Goal: Task Accomplishment & Management: Manage account settings

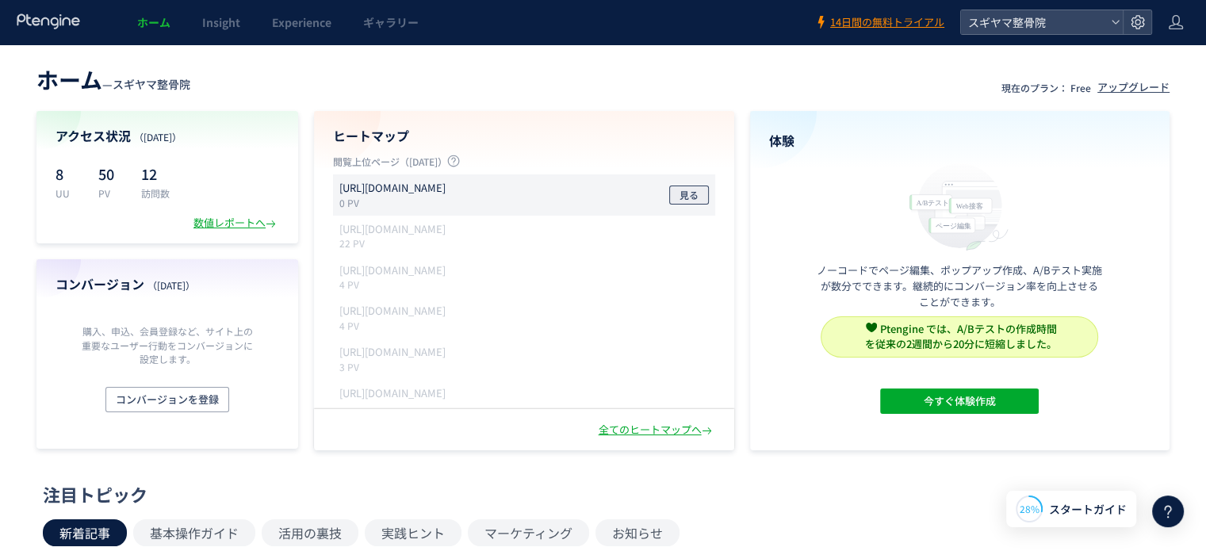
click at [681, 194] on span "見る" at bounding box center [689, 195] width 19 height 19
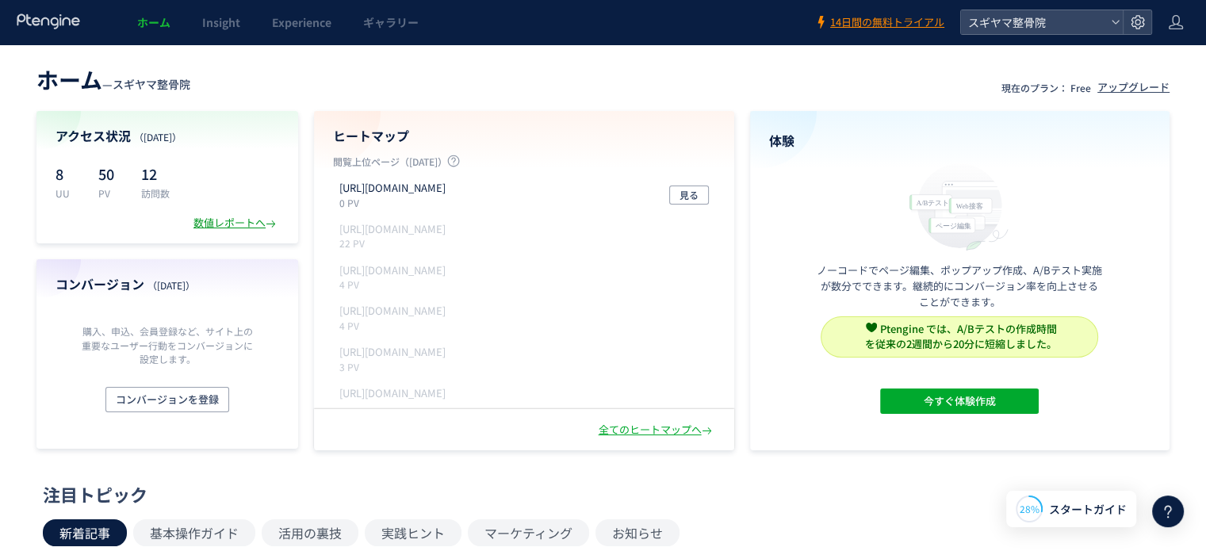
click at [239, 220] on div "数値レポートへ" at bounding box center [237, 223] width 86 height 15
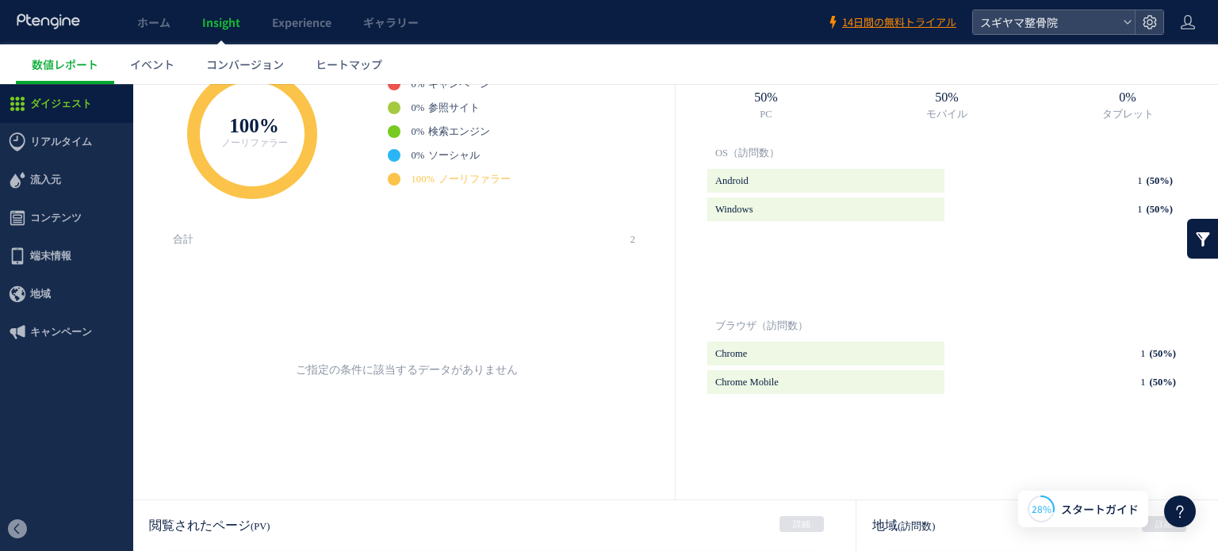
scroll to position [687, 0]
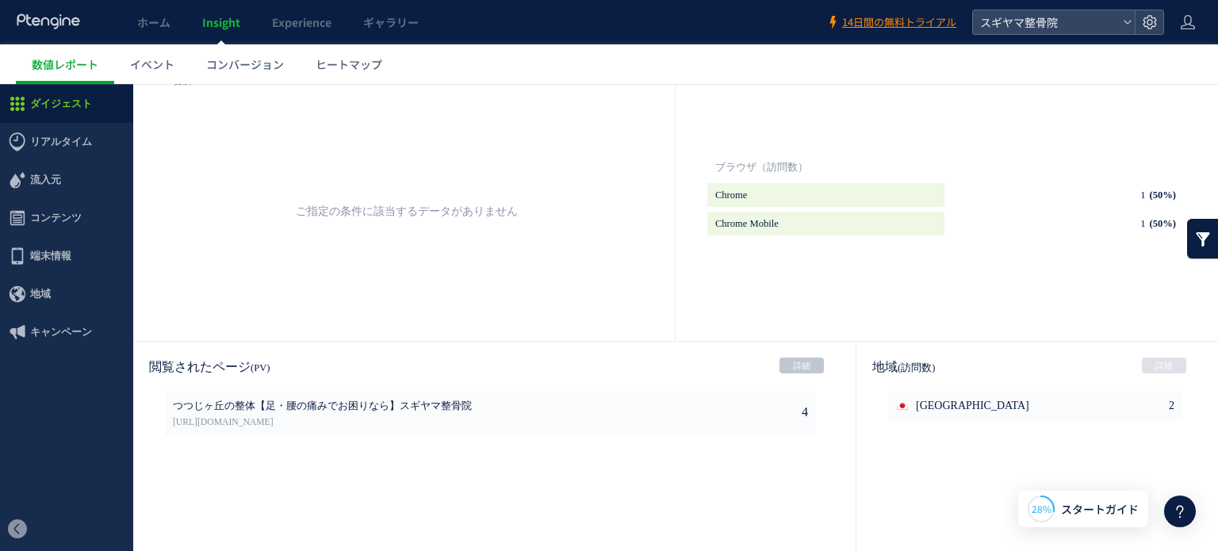
click at [793, 364] on link "詳細" at bounding box center [802, 366] width 44 height 16
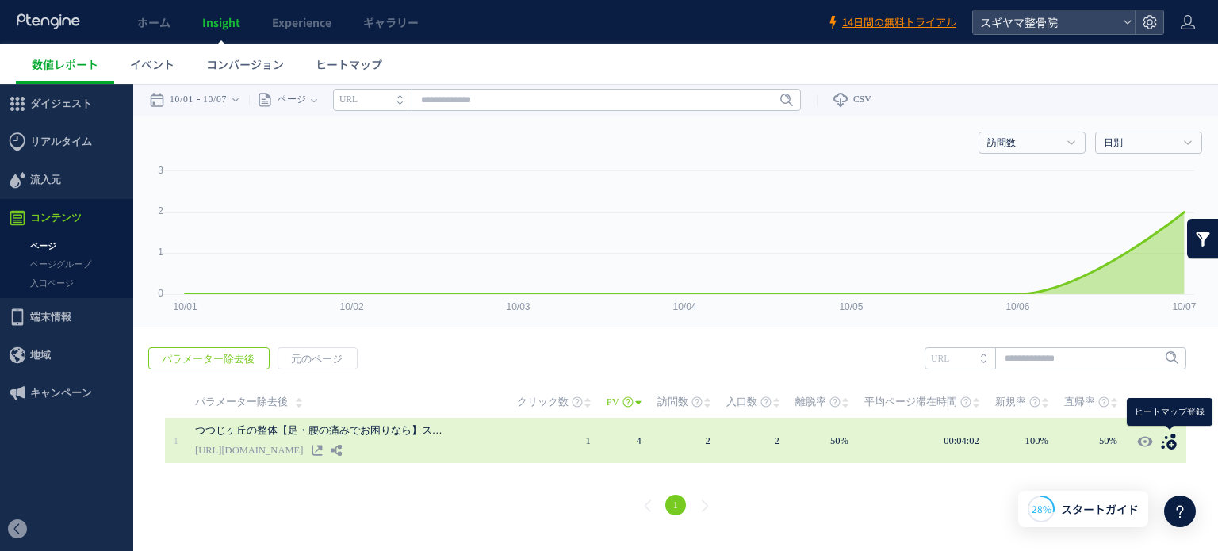
click at [1171, 447] on use at bounding box center [1168, 442] width 15 height 16
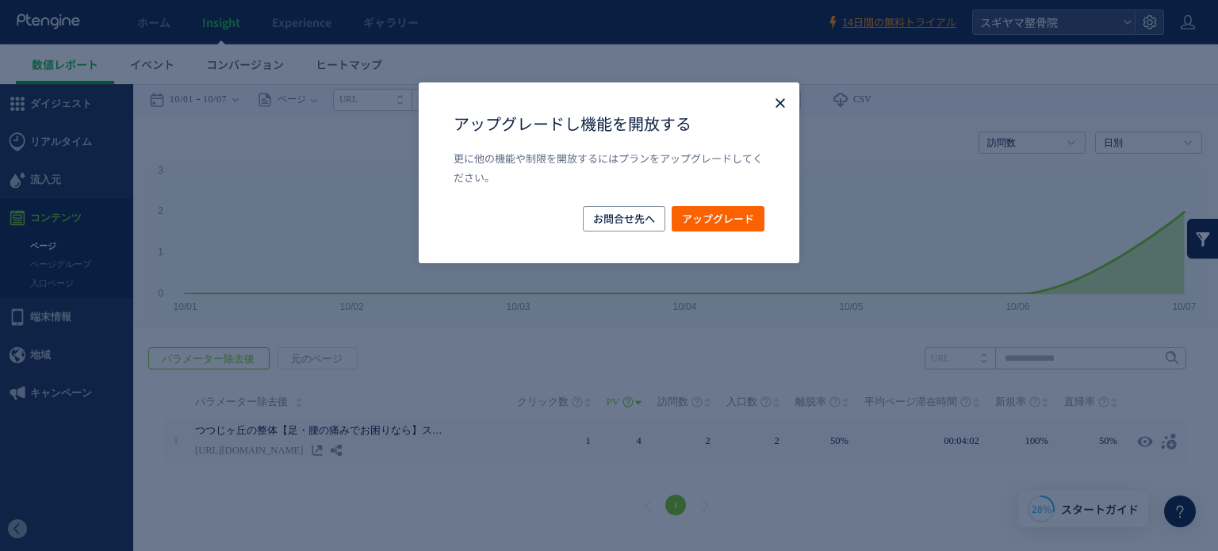
click at [776, 102] on use "Close" at bounding box center [780, 103] width 9 height 9
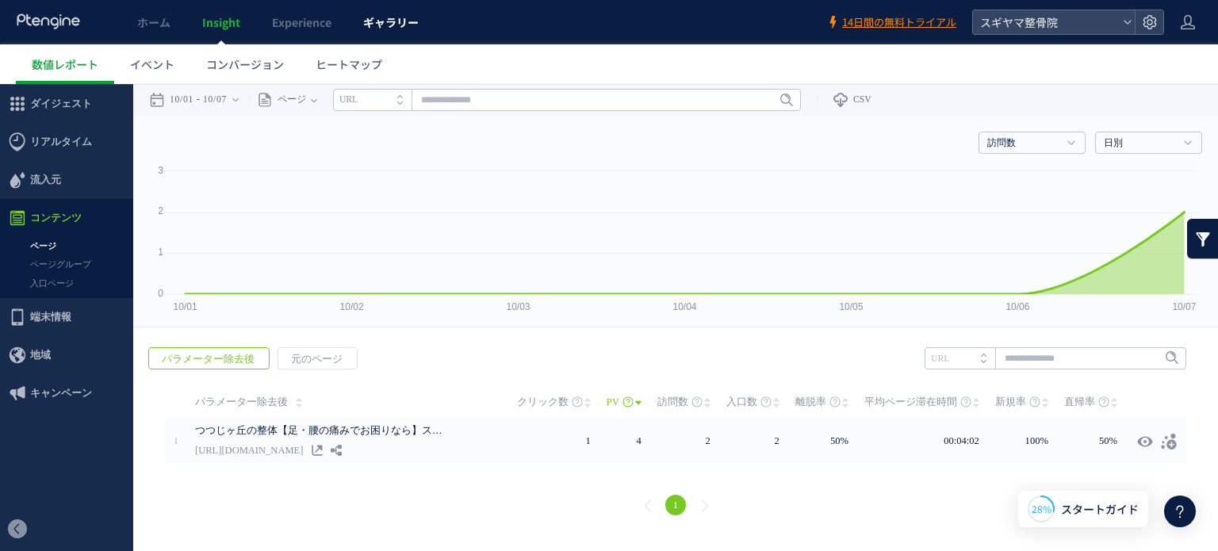
click at [377, 25] on span "ギャラリー" at bounding box center [391, 22] width 56 height 16
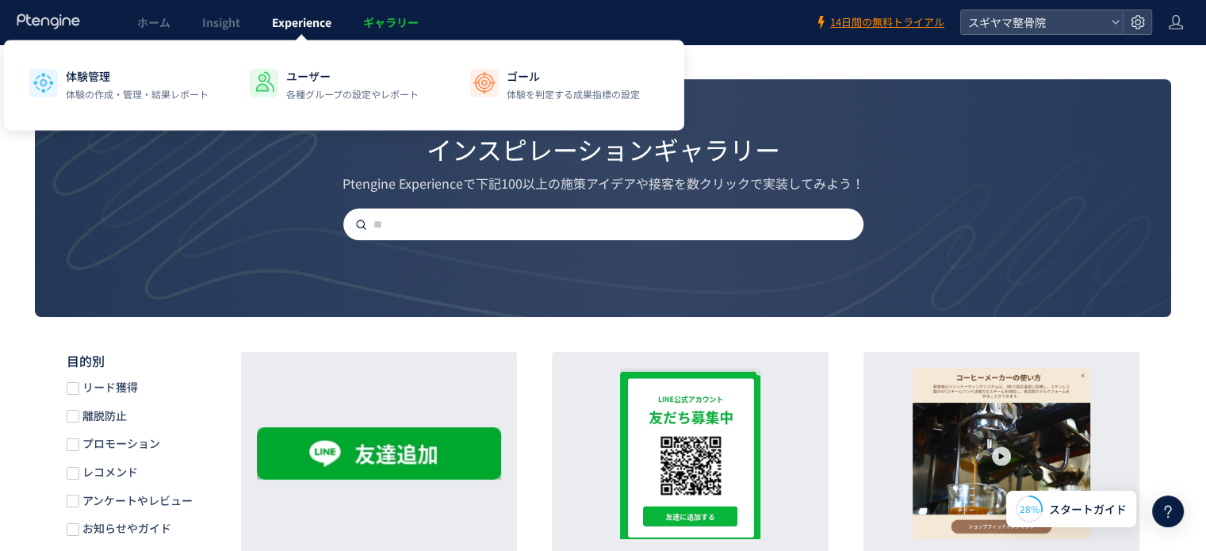
click at [293, 17] on span "Experience" at bounding box center [301, 22] width 59 height 16
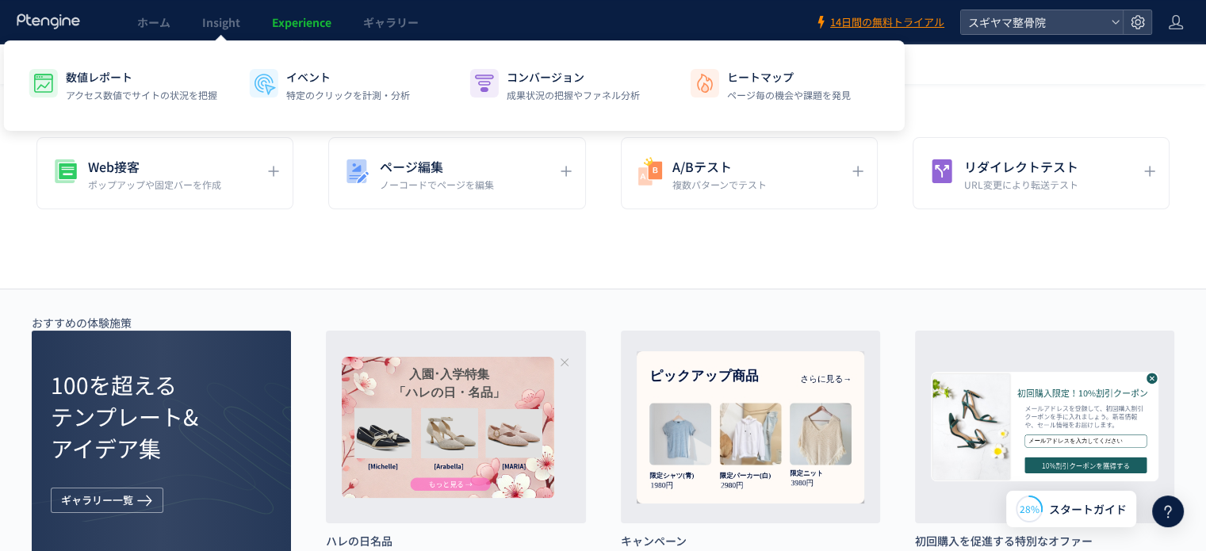
scroll to position [132, 0]
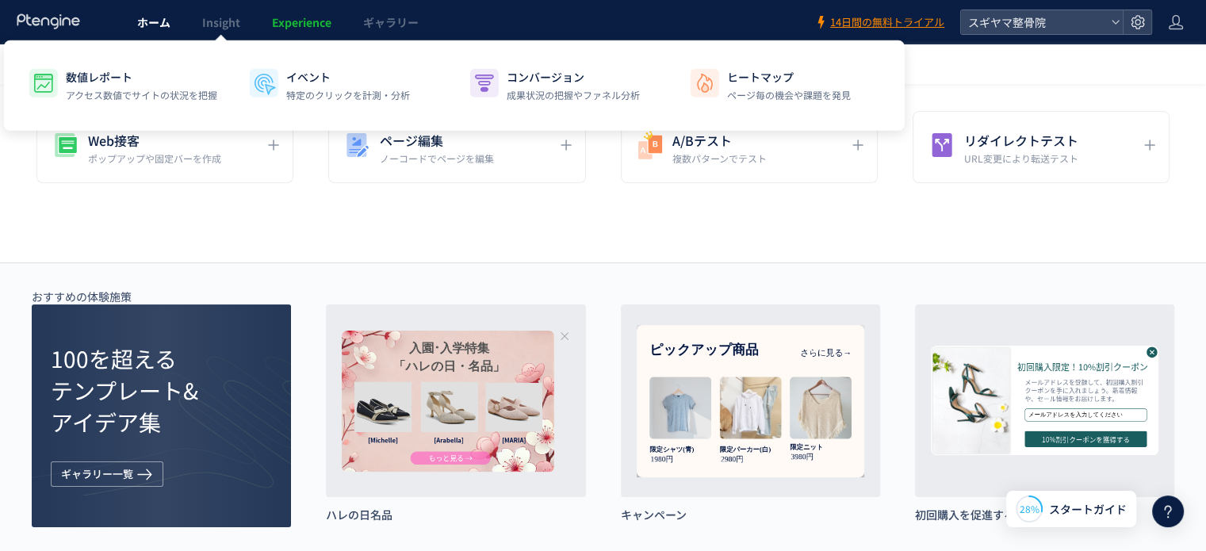
click at [152, 25] on span "ホーム" at bounding box center [153, 22] width 33 height 16
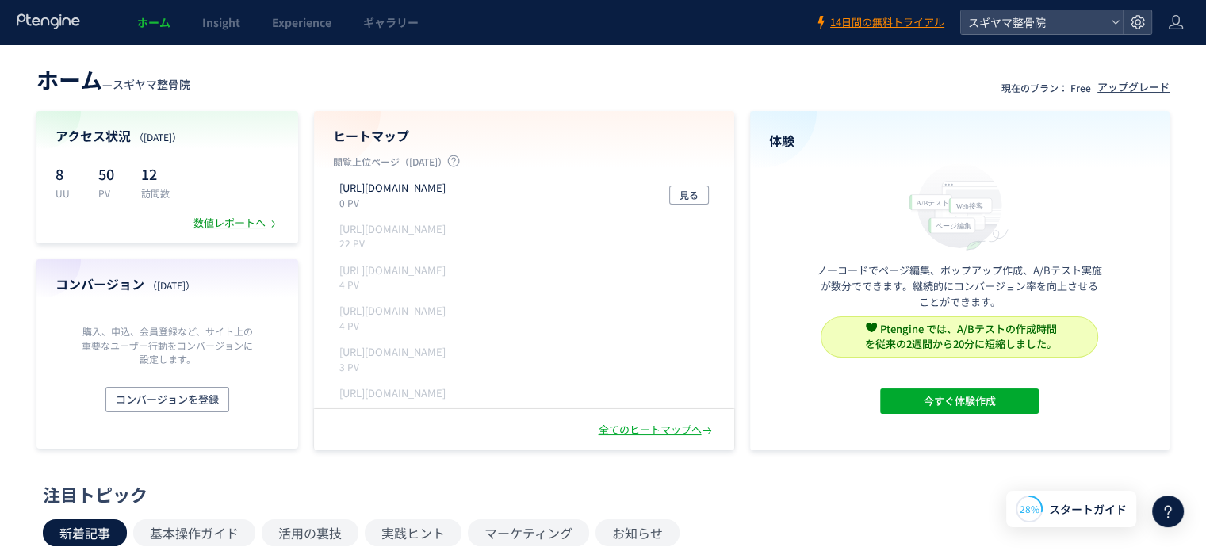
click at [263, 224] on div "数値レポートへ" at bounding box center [237, 223] width 86 height 15
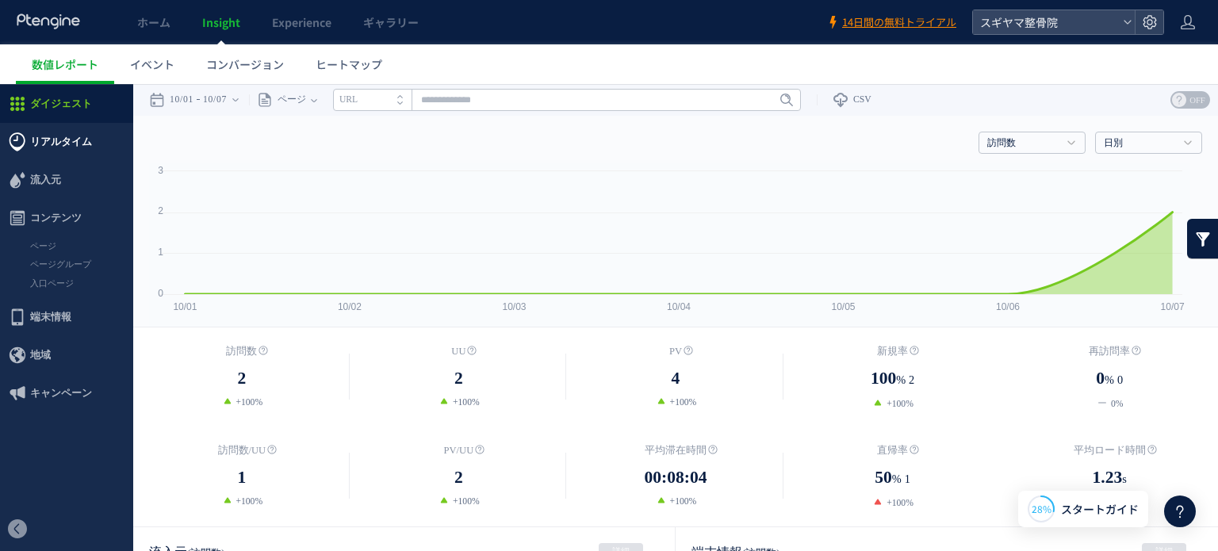
click at [76, 143] on span "リアルタイム" at bounding box center [61, 142] width 62 height 38
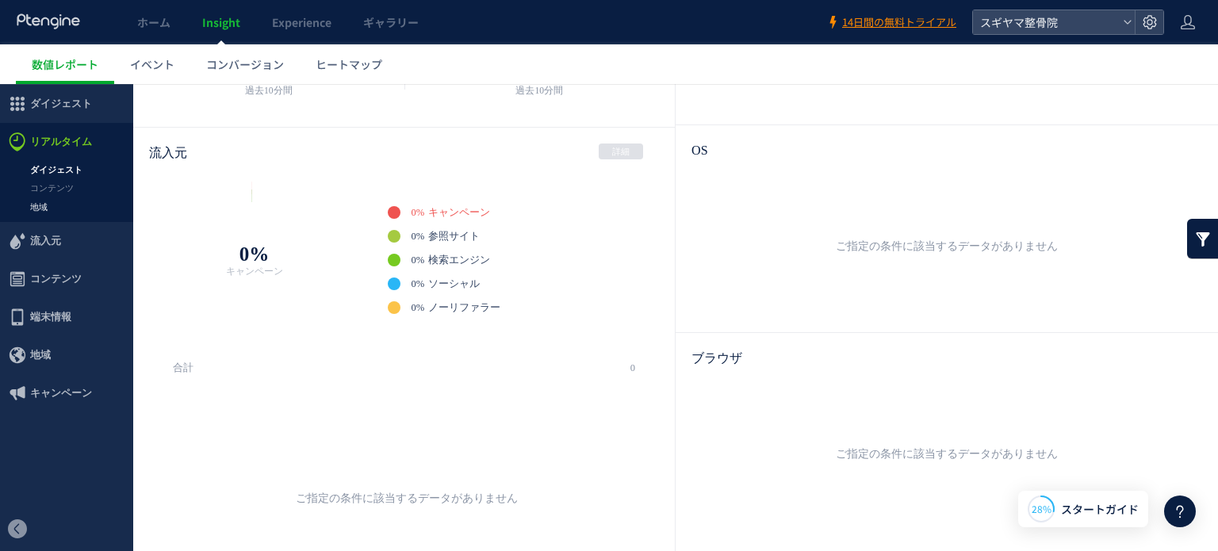
scroll to position [132, 0]
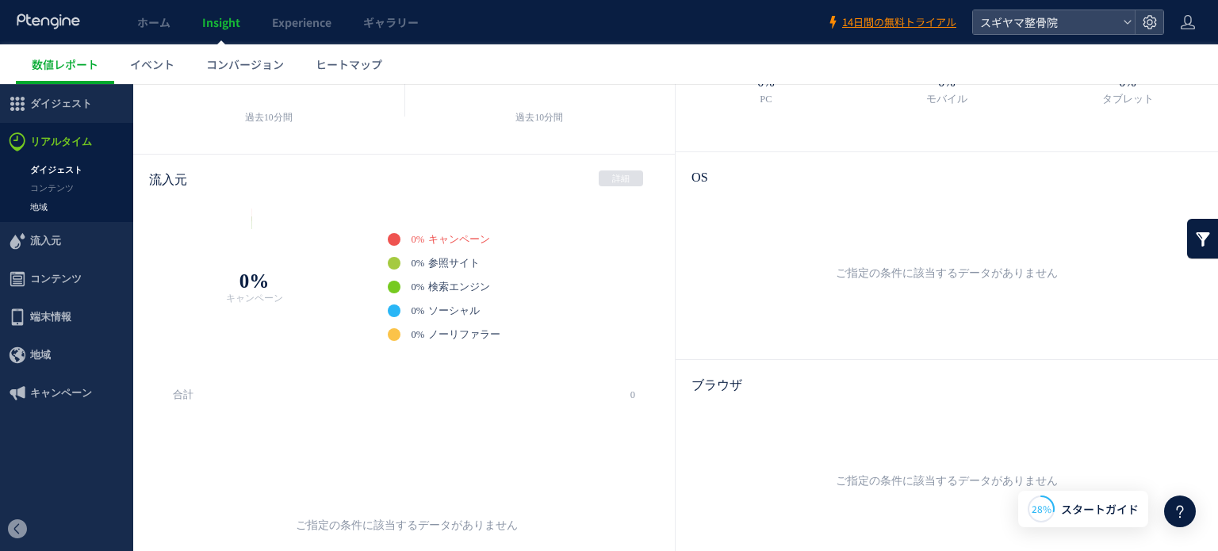
click at [54, 202] on link "地域" at bounding box center [66, 207] width 133 height 18
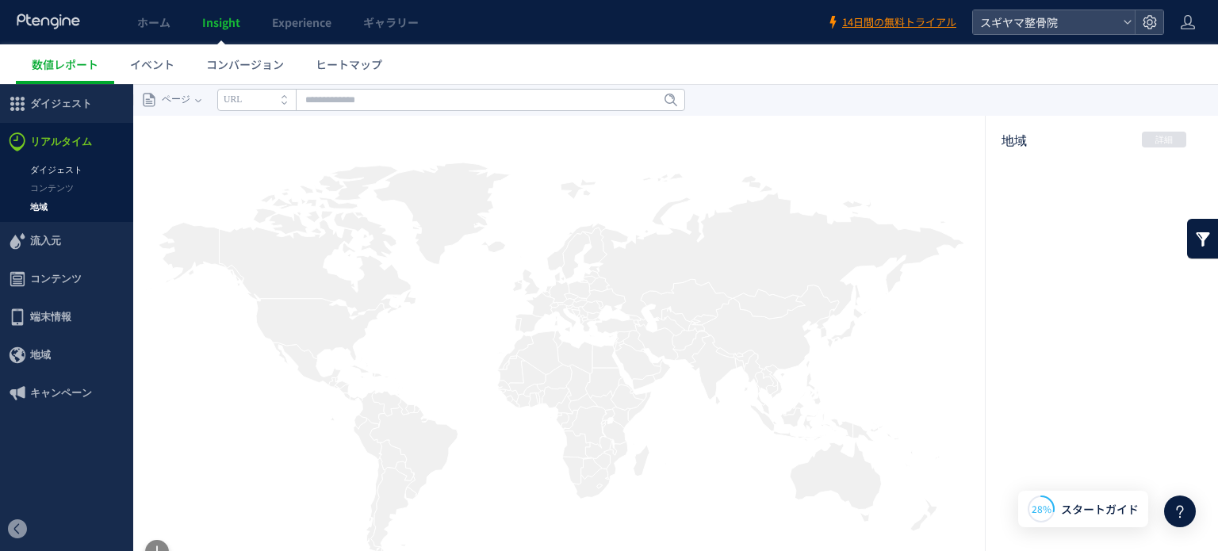
click at [57, 166] on link "ダイジェスト" at bounding box center [66, 170] width 133 height 18
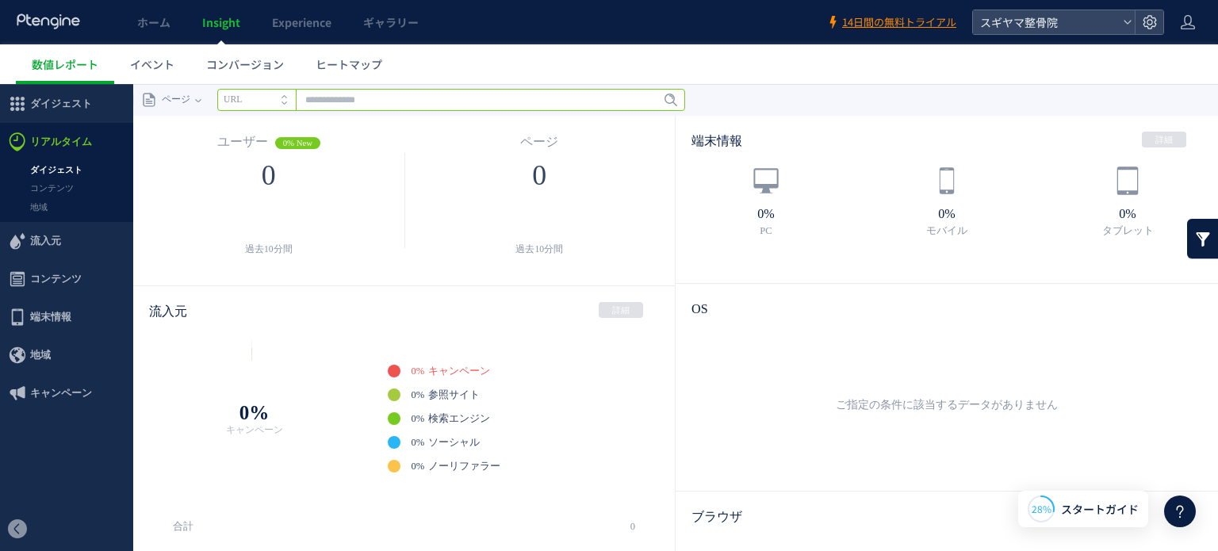
click at [317, 101] on input "text" at bounding box center [451, 100] width 468 height 22
click at [190, 101] on div "ページ" at bounding box center [164, 100] width 62 height 32
click at [84, 98] on span "ダイジェスト" at bounding box center [61, 104] width 62 height 38
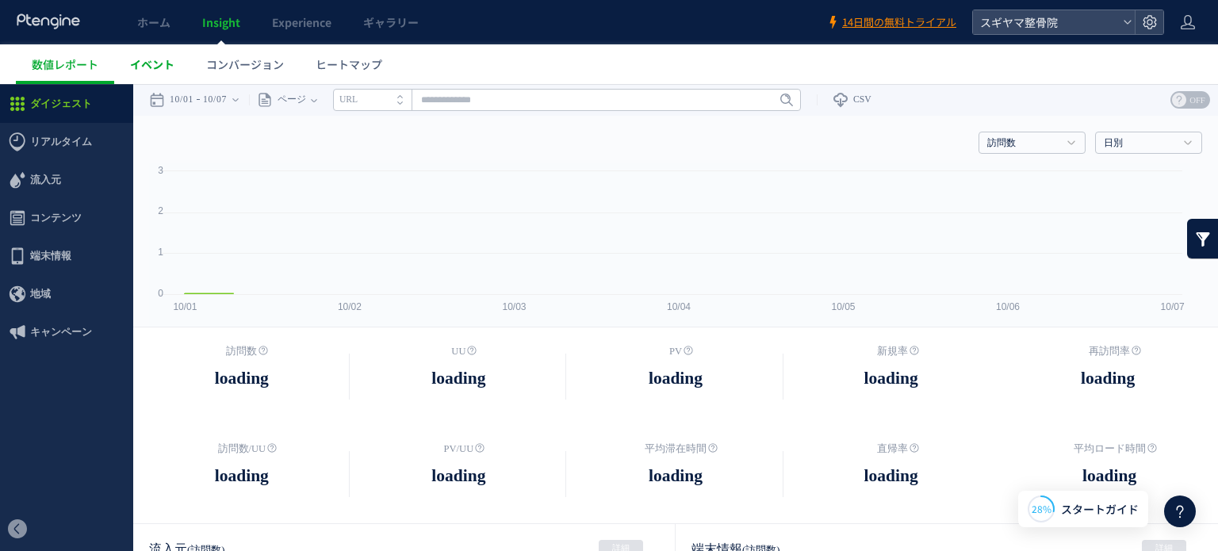
click at [149, 66] on span "イベント" at bounding box center [152, 64] width 44 height 16
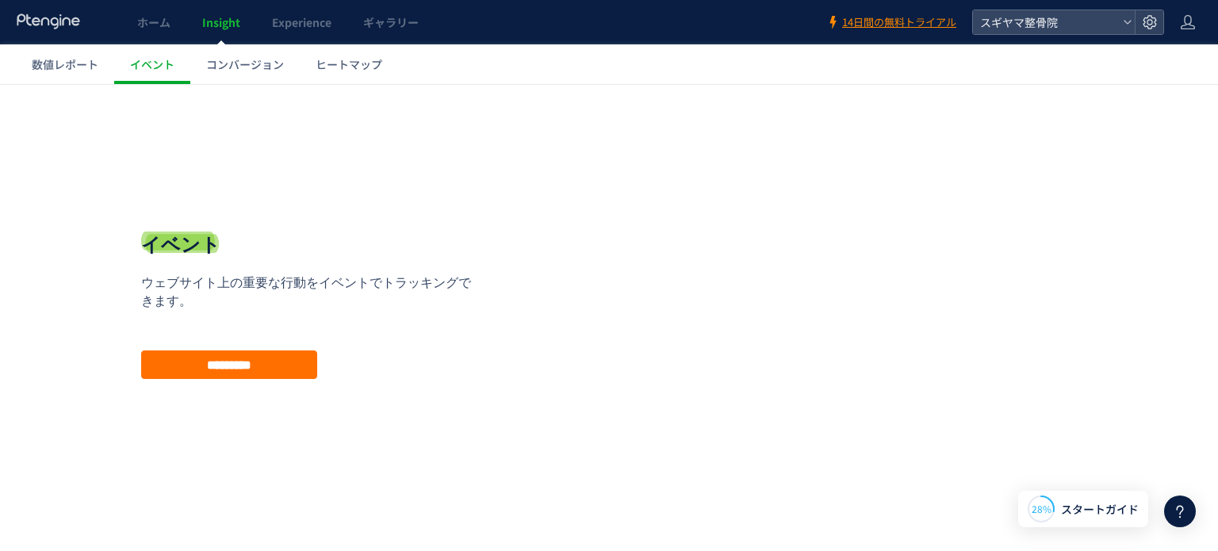
click at [162, 15] on span "ホーム" at bounding box center [153, 22] width 33 height 16
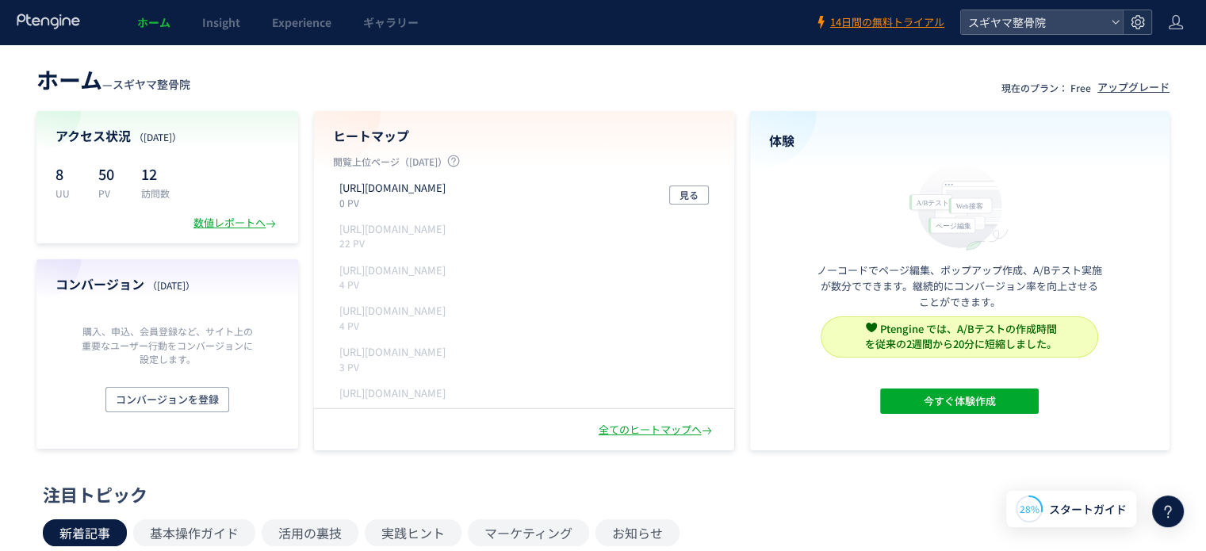
click at [1133, 19] on icon at bounding box center [1138, 22] width 16 height 16
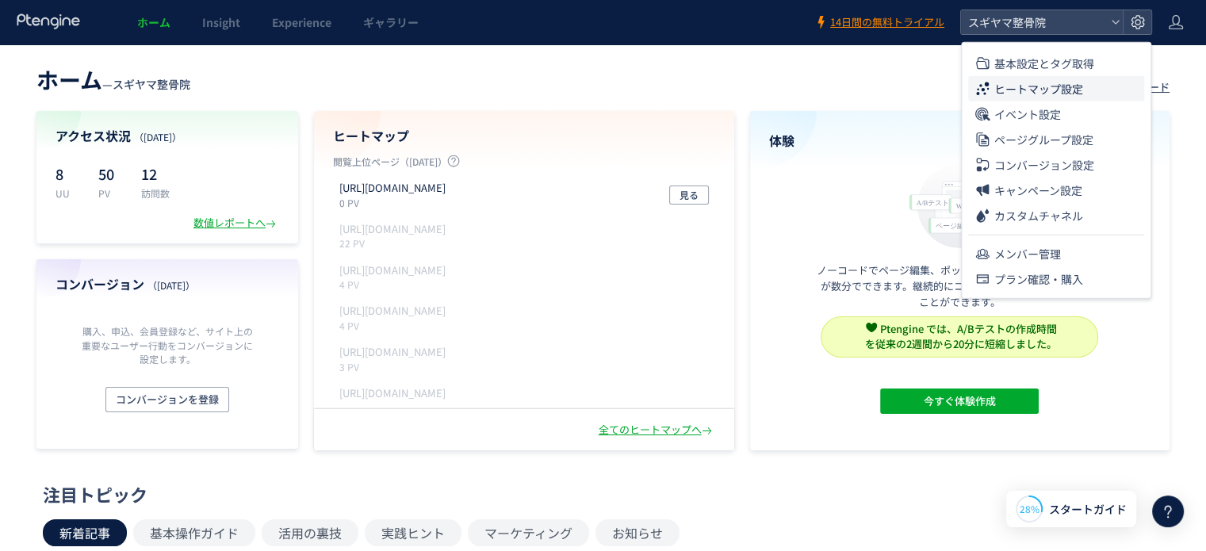
click at [1086, 88] on li "ヒートマップ設定" at bounding box center [1056, 88] width 176 height 25
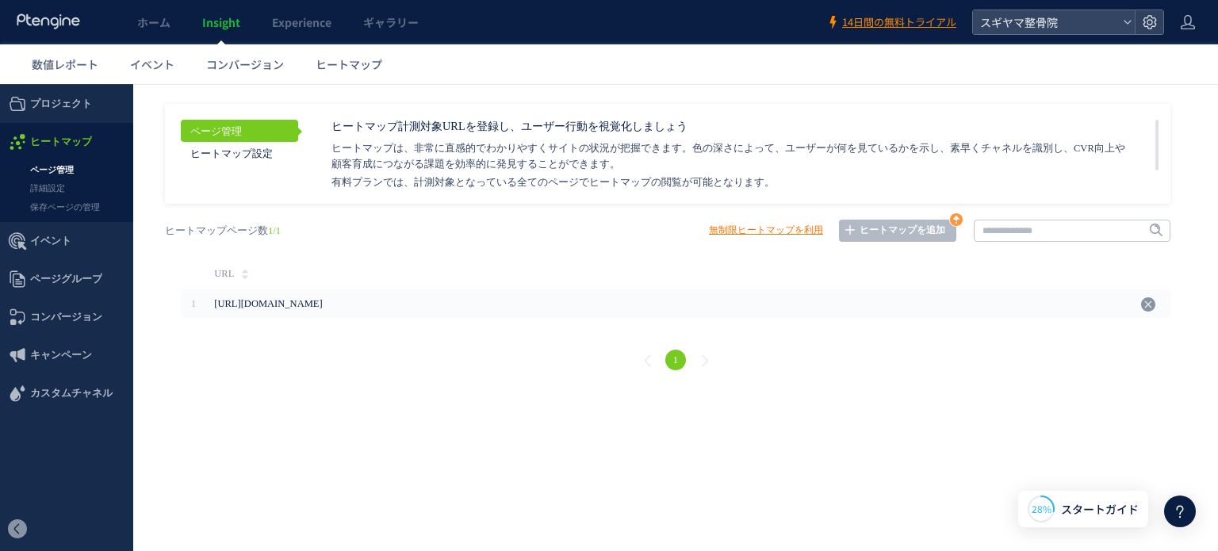
click at [740, 234] on link "無制限ヒートマップを利用" at bounding box center [766, 231] width 114 height 22
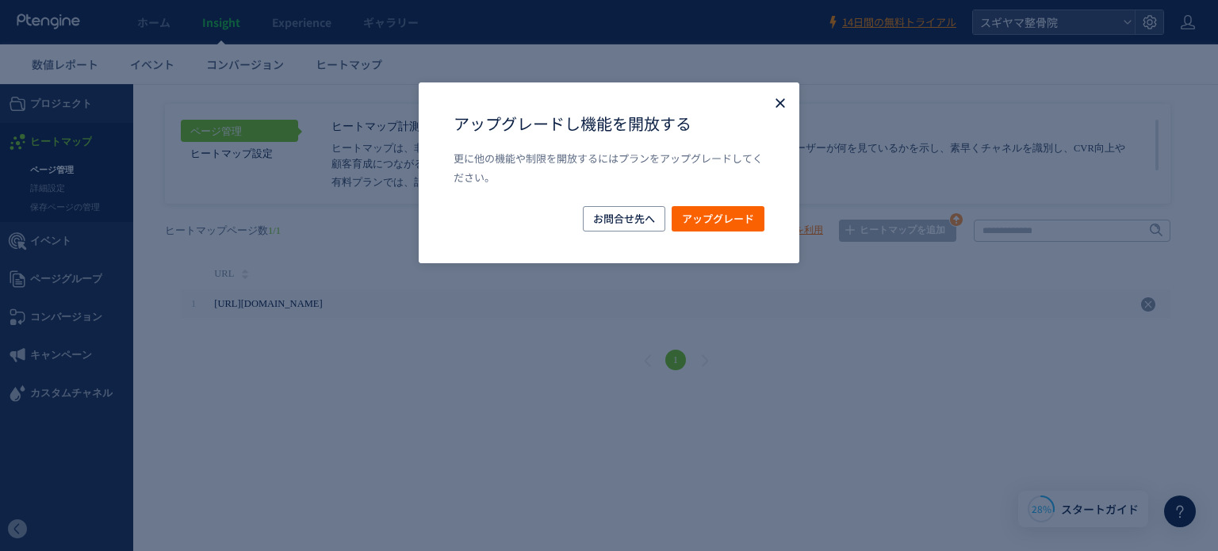
click at [779, 101] on icon "Close" at bounding box center [780, 103] width 16 height 16
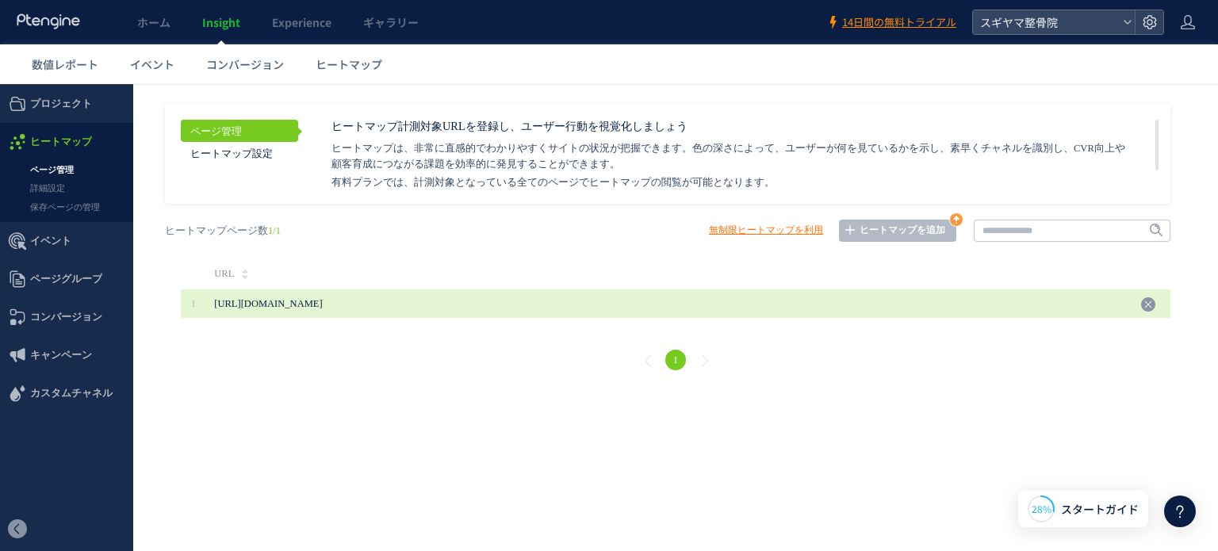
click at [271, 308] on span "[URL][DOMAIN_NAME]" at bounding box center [268, 303] width 108 height 11
click at [381, 305] on span "[URL][DOMAIN_NAME]" at bounding box center [432, 303] width 436 height 29
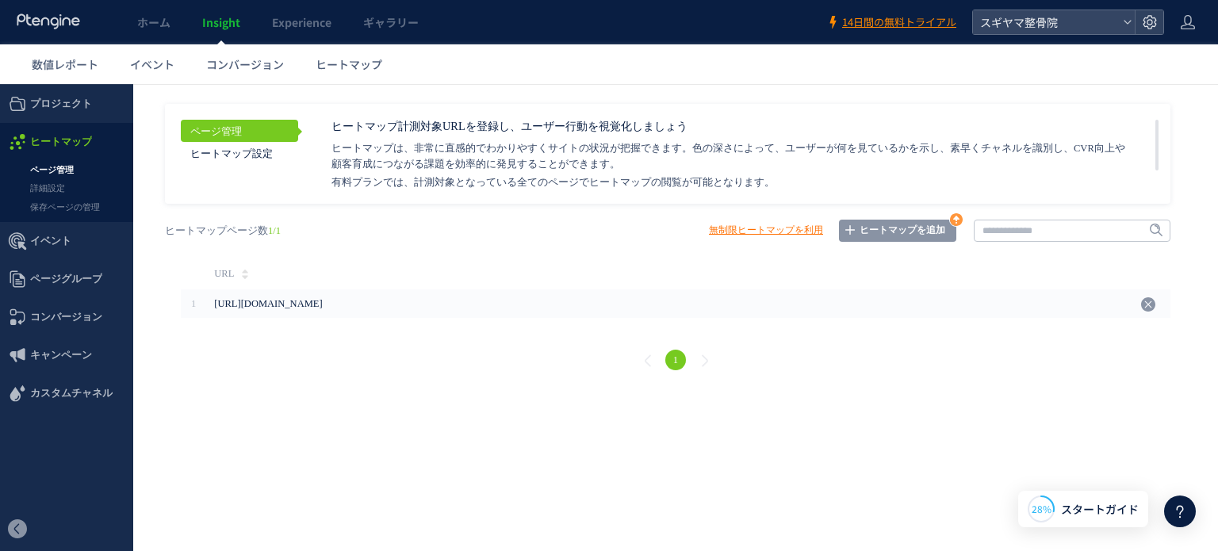
click at [942, 226] on link "ヒートマップを追加" at bounding box center [897, 231] width 117 height 22
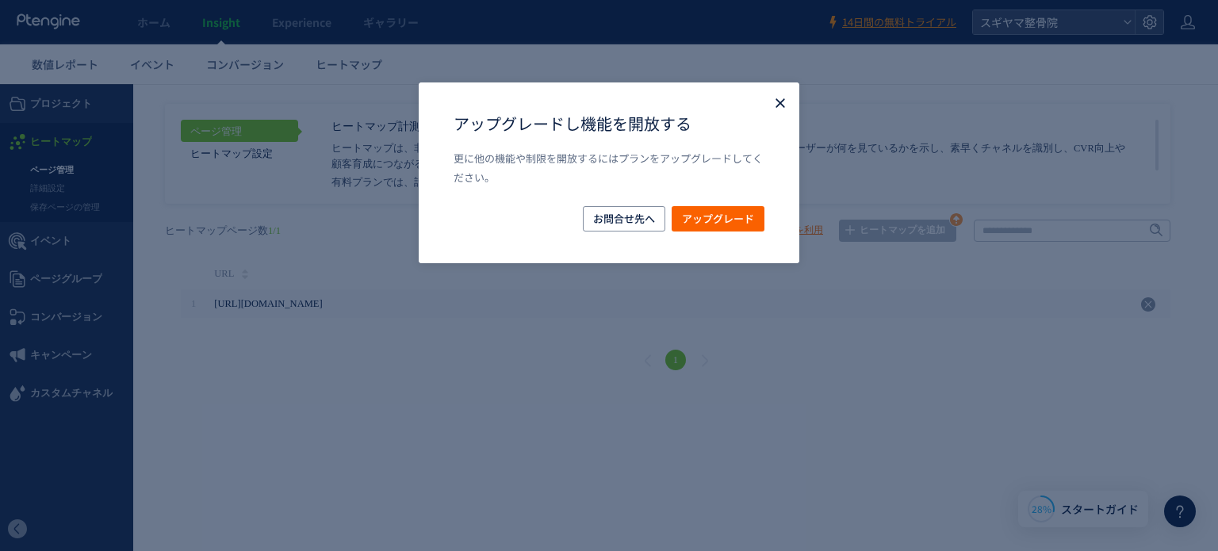
click at [772, 102] on icon "Close" at bounding box center [780, 103] width 16 height 16
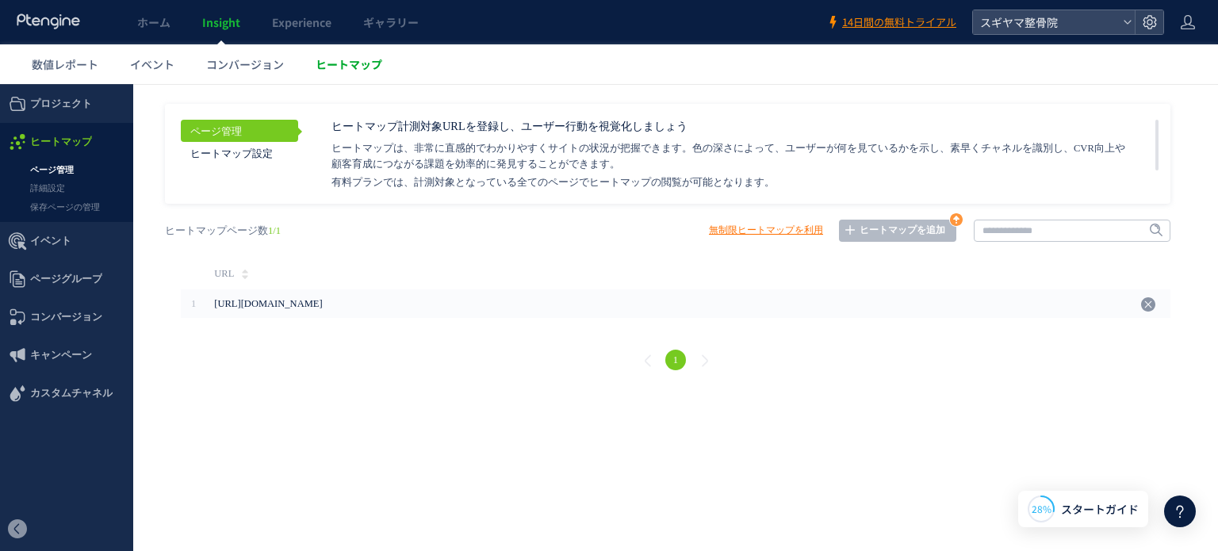
click at [327, 63] on span "ヒートマップ" at bounding box center [349, 64] width 67 height 16
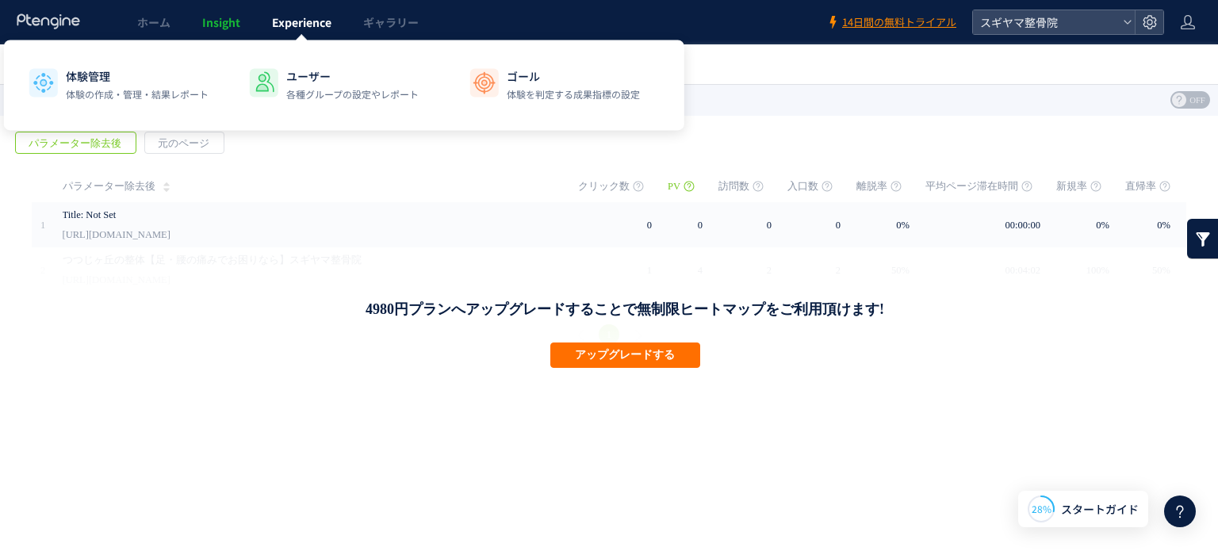
click at [301, 29] on span "Experience" at bounding box center [301, 22] width 59 height 16
